Goal: Navigation & Orientation: Find specific page/section

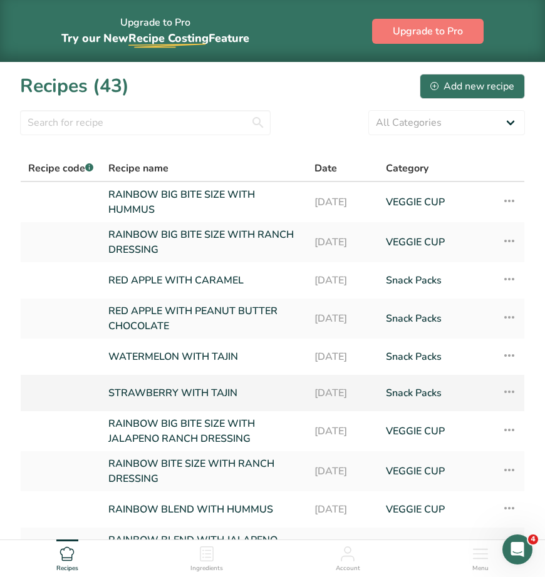
scroll to position [125, 0]
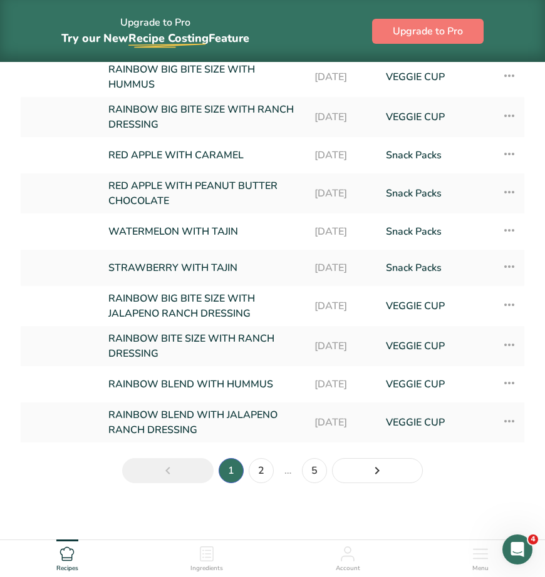
click at [250, 492] on section "Recipes (43) Add new recipe All Categories Baked Goods [GEOGRAPHIC_DATA] Confec…" at bounding box center [272, 220] width 545 height 566
click at [257, 479] on link "2" at bounding box center [260, 470] width 25 height 25
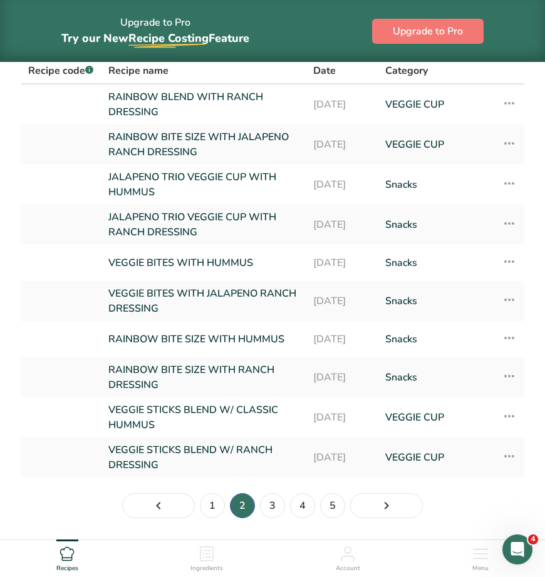
scroll to position [98, 0]
click at [270, 511] on link "3" at bounding box center [272, 505] width 25 height 25
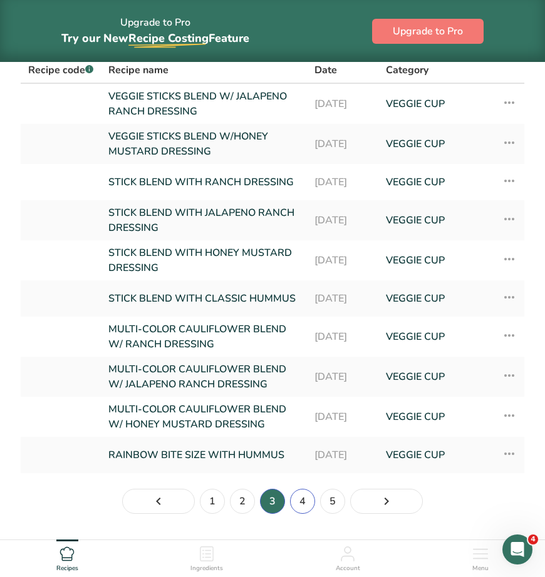
click at [297, 509] on link "4" at bounding box center [302, 501] width 25 height 25
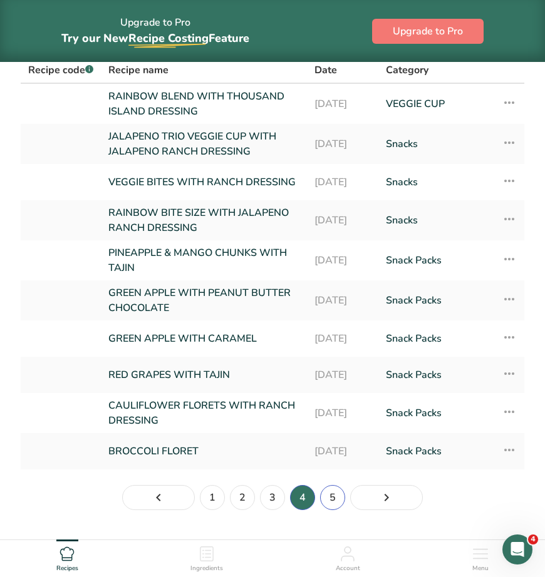
click at [325, 500] on link "5" at bounding box center [332, 497] width 25 height 25
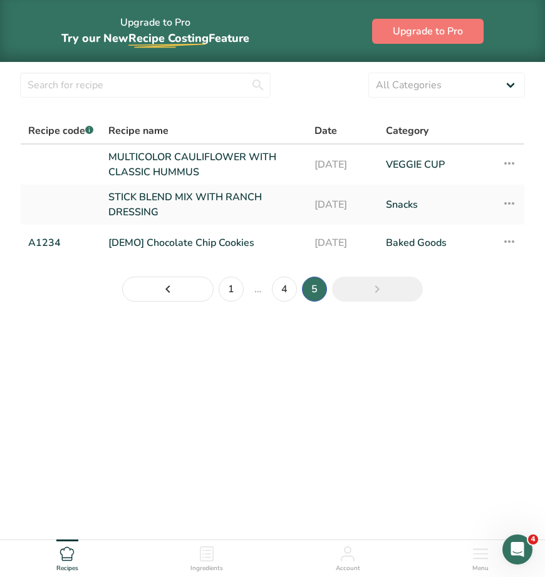
scroll to position [38, 0]
click at [235, 290] on link "1" at bounding box center [230, 289] width 25 height 25
